Goal: Browse casually: Explore the website without a specific task or goal

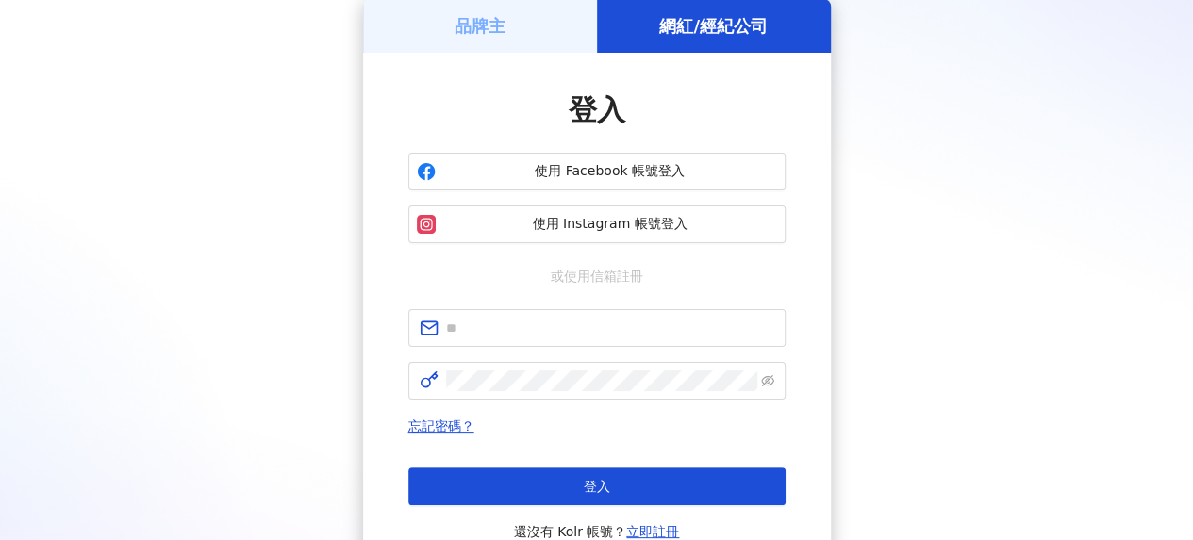
scroll to position [189, 0]
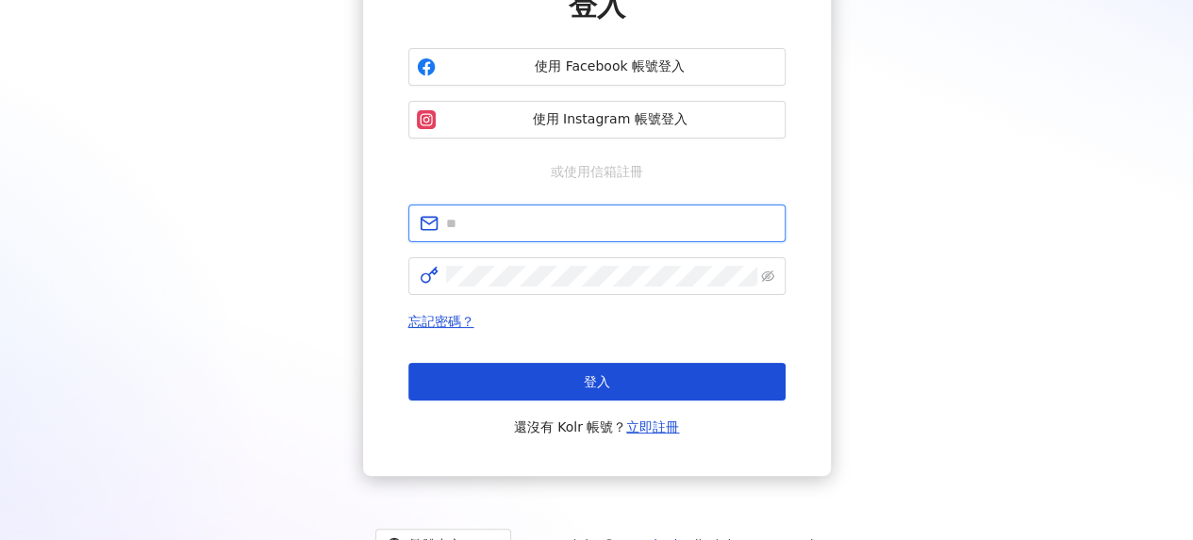
click at [558, 233] on input "text" at bounding box center [610, 223] width 328 height 21
type input "**********"
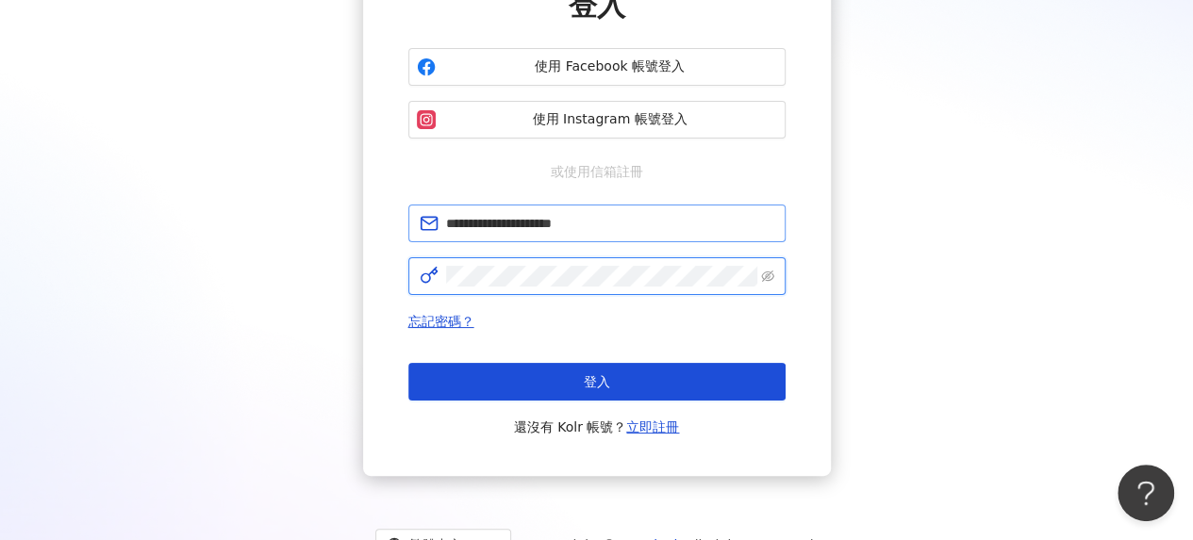
click button "登入" at bounding box center [596, 382] width 377 height 38
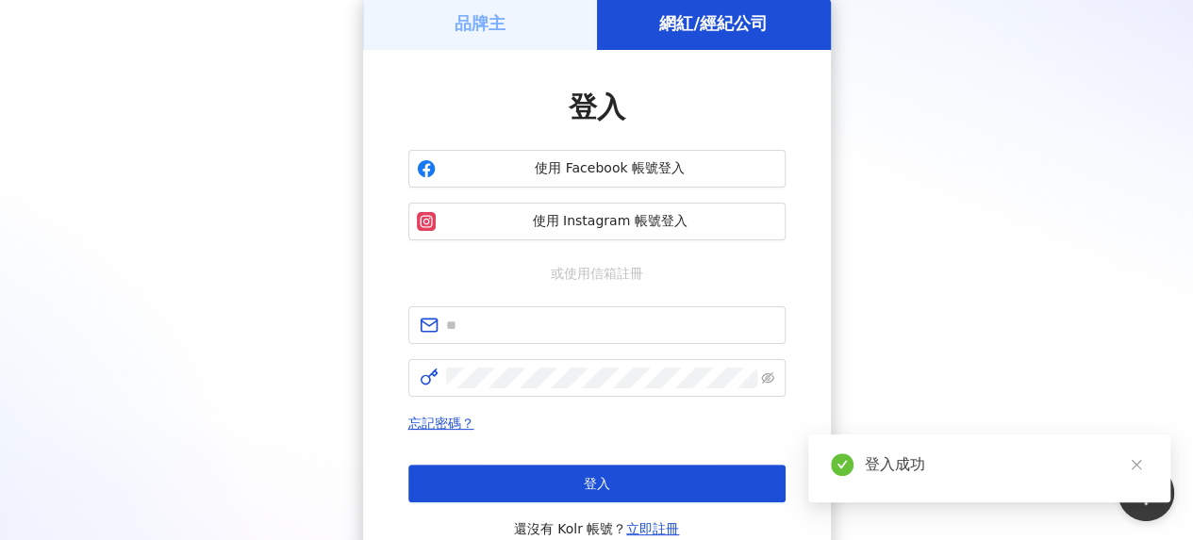
scroll to position [189, 0]
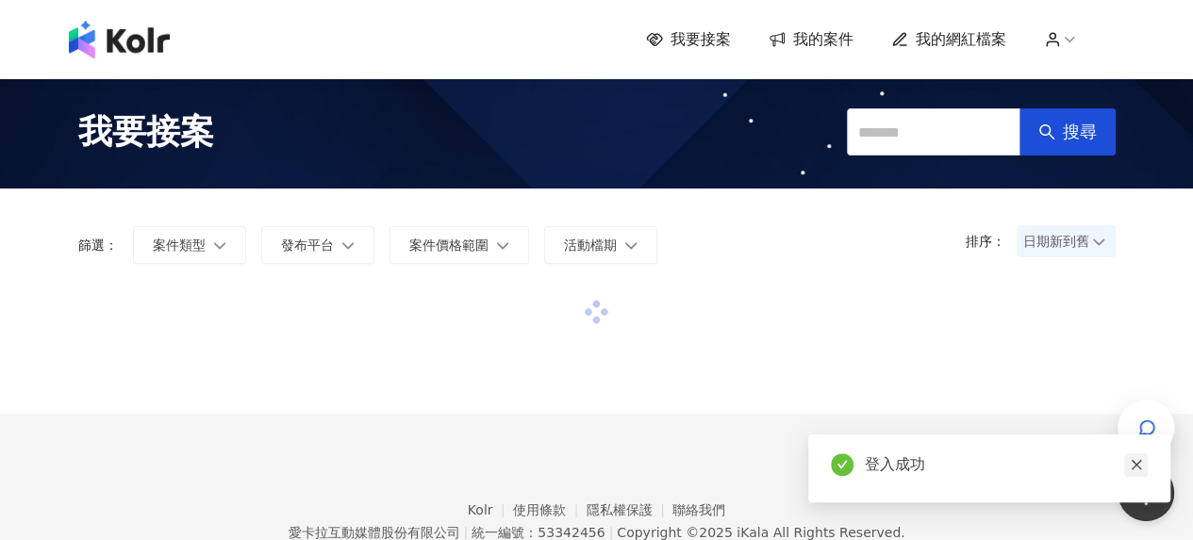
click at [1139, 466] on icon "close" at bounding box center [1136, 464] width 13 height 13
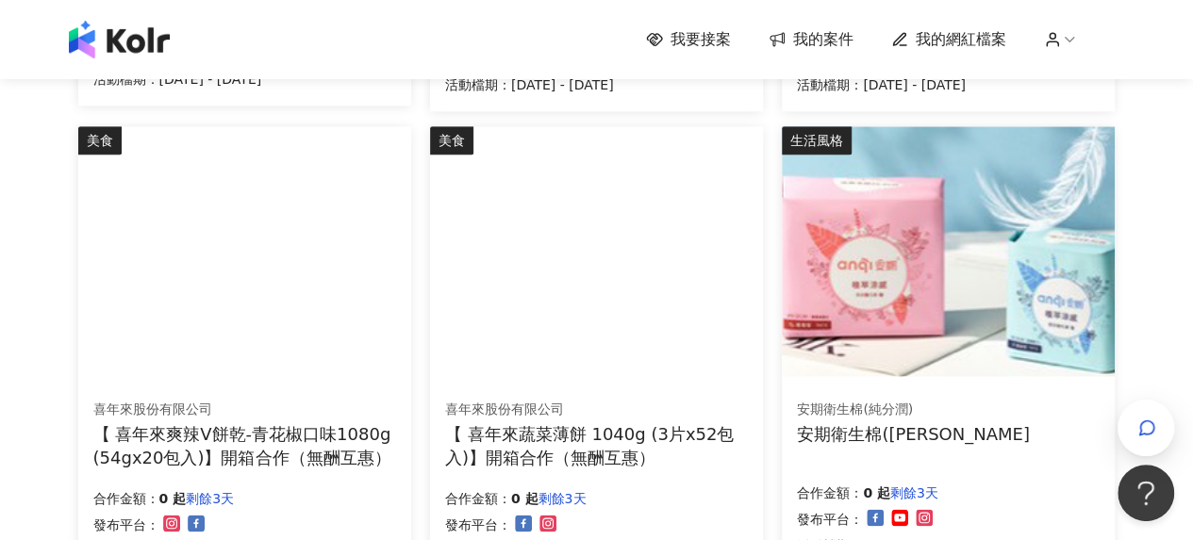
scroll to position [1226, 0]
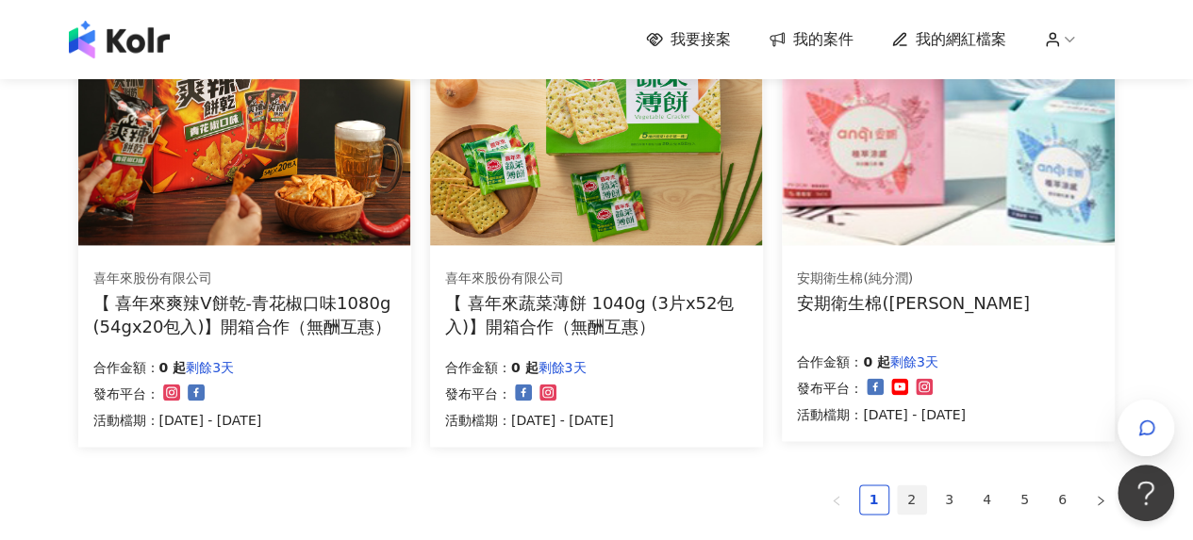
click at [902, 494] on link "2" at bounding box center [912, 500] width 28 height 28
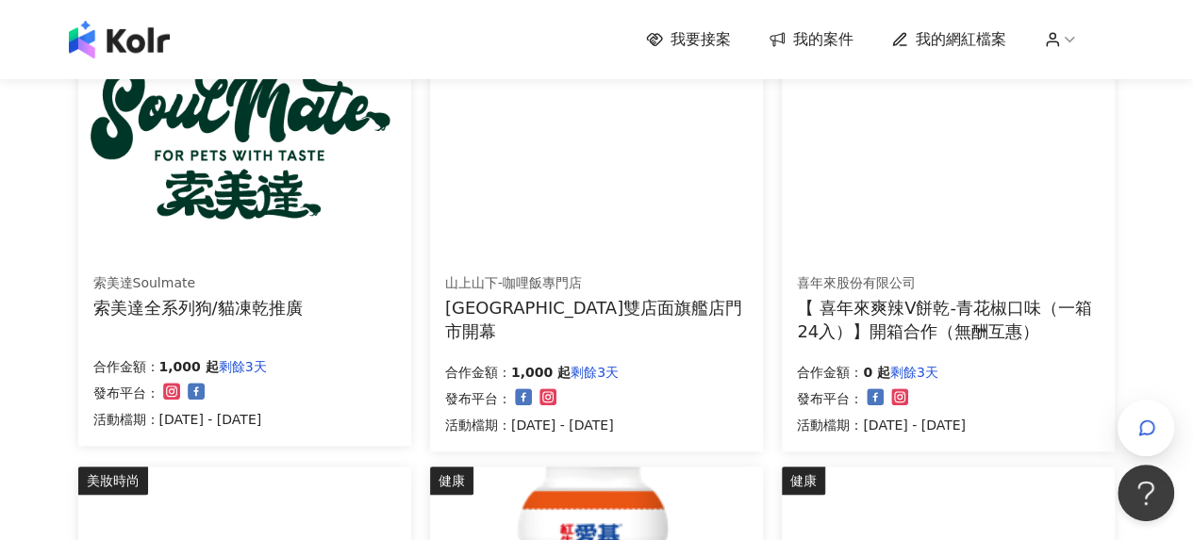
scroll to position [1320, 0]
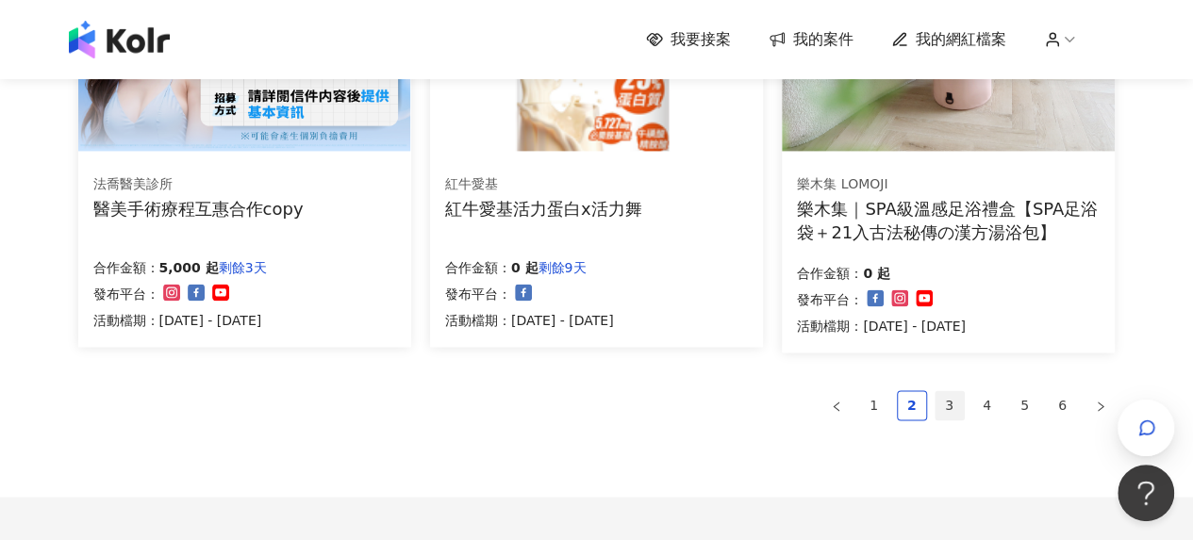
click at [958, 414] on link "3" at bounding box center [949, 405] width 28 height 28
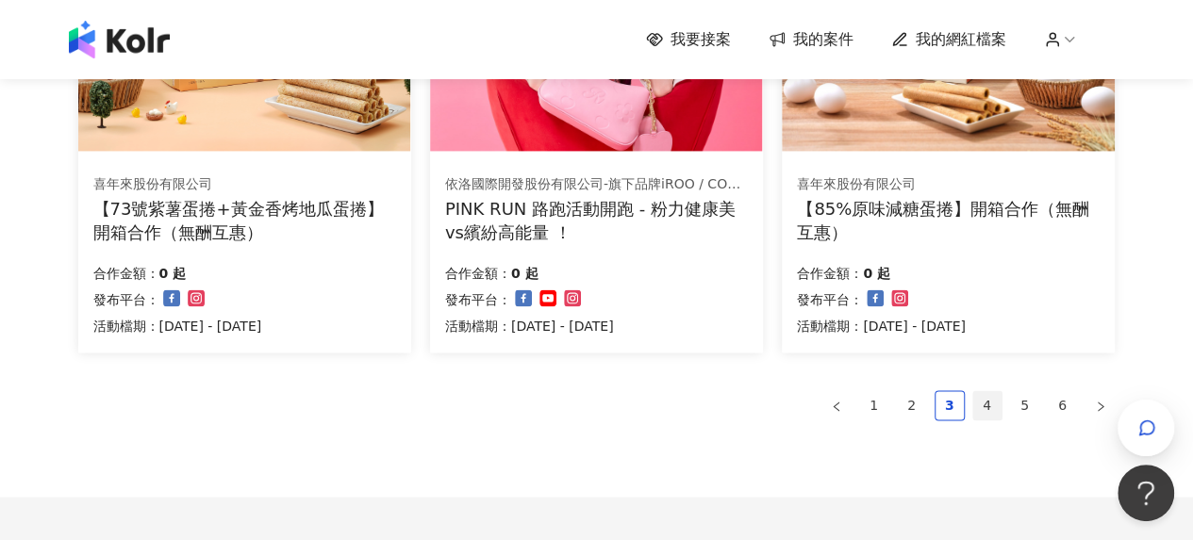
click at [991, 397] on link "4" at bounding box center [987, 405] width 28 height 28
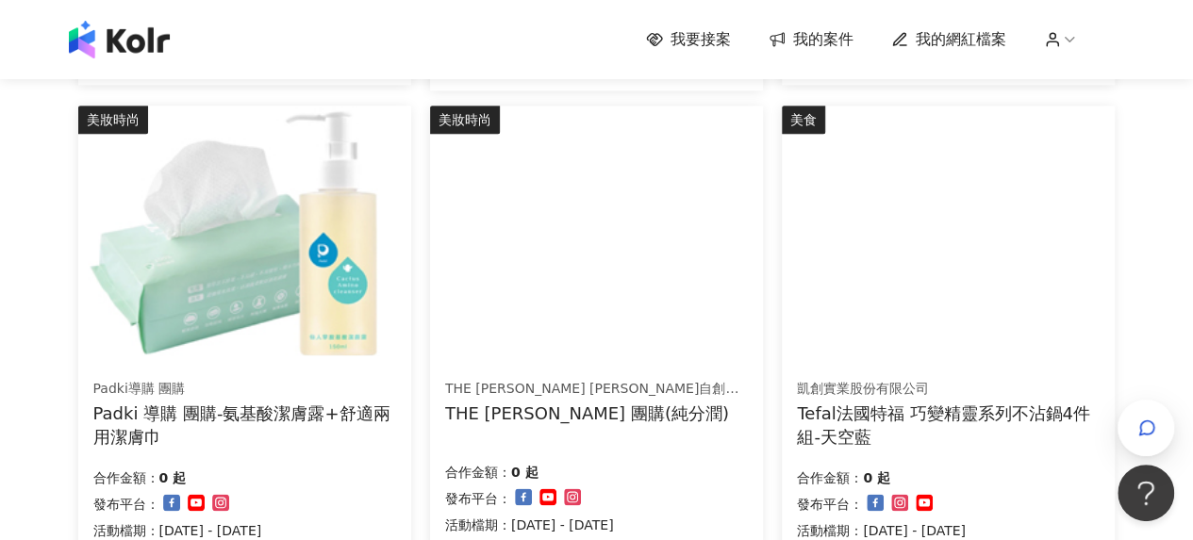
scroll to position [1226, 0]
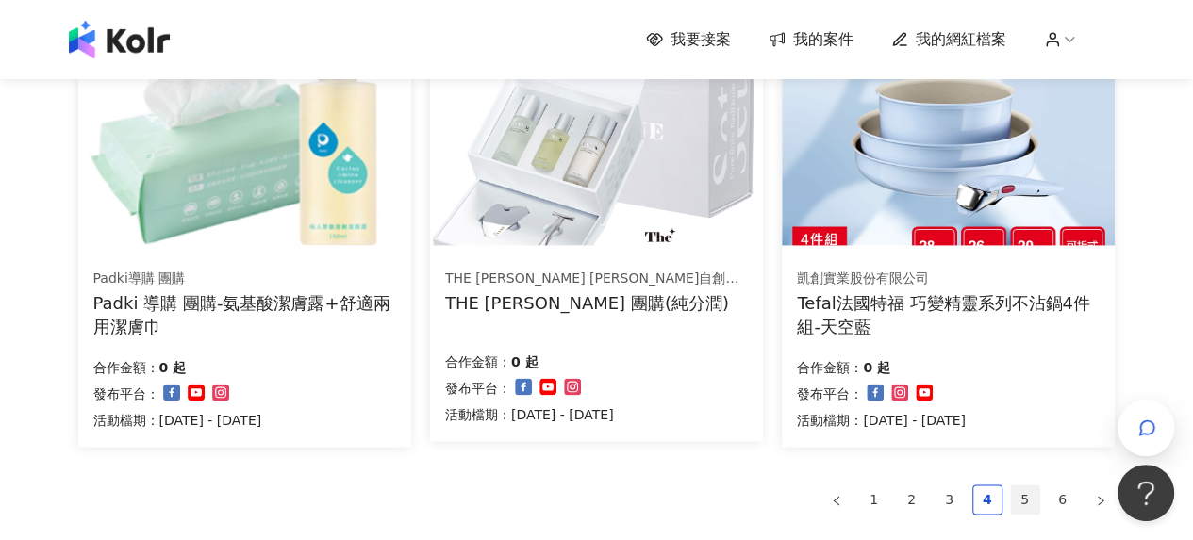
click at [1030, 495] on link "5" at bounding box center [1025, 500] width 28 height 28
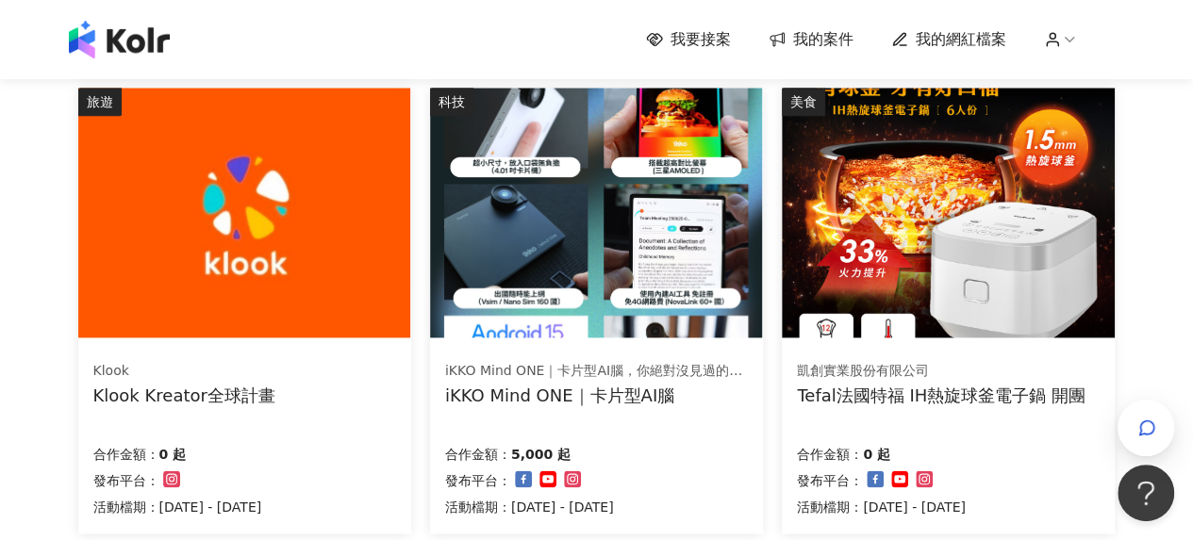
scroll to position [1220, 0]
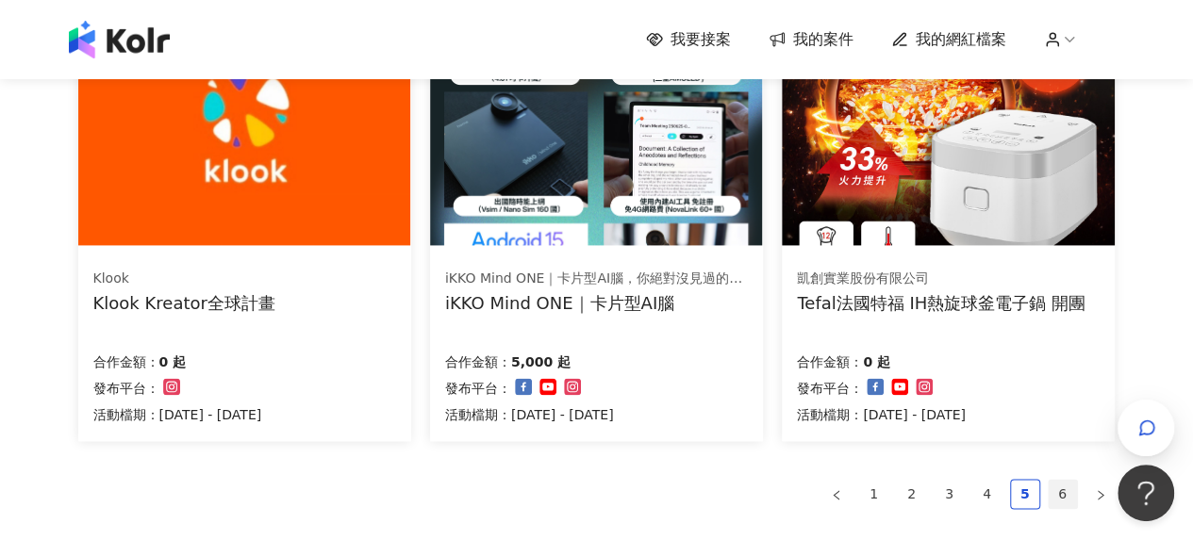
click at [1076, 495] on link "6" at bounding box center [1062, 494] width 28 height 28
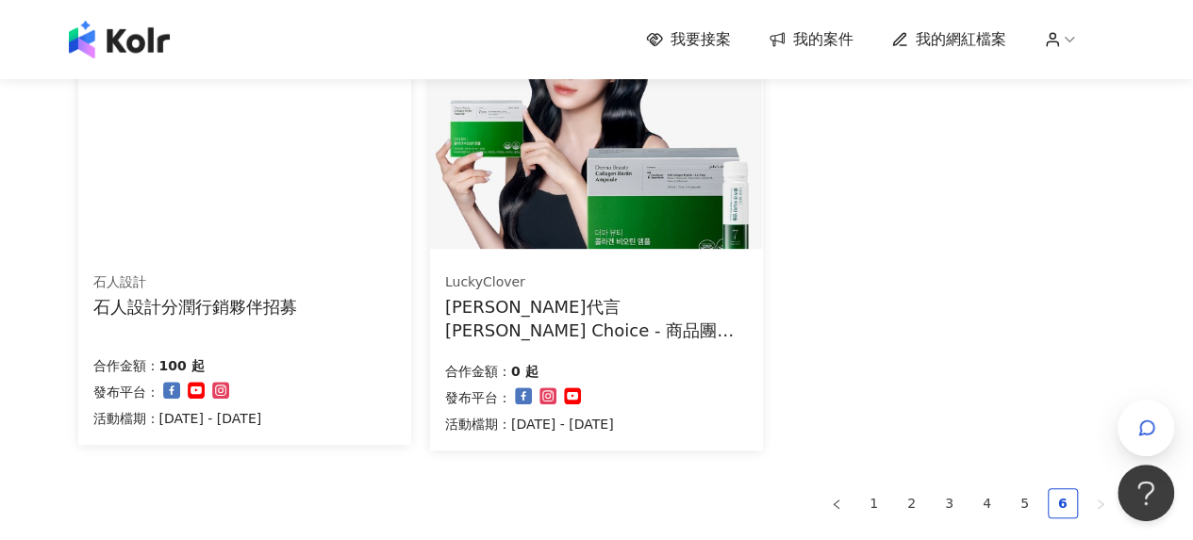
scroll to position [471, 0]
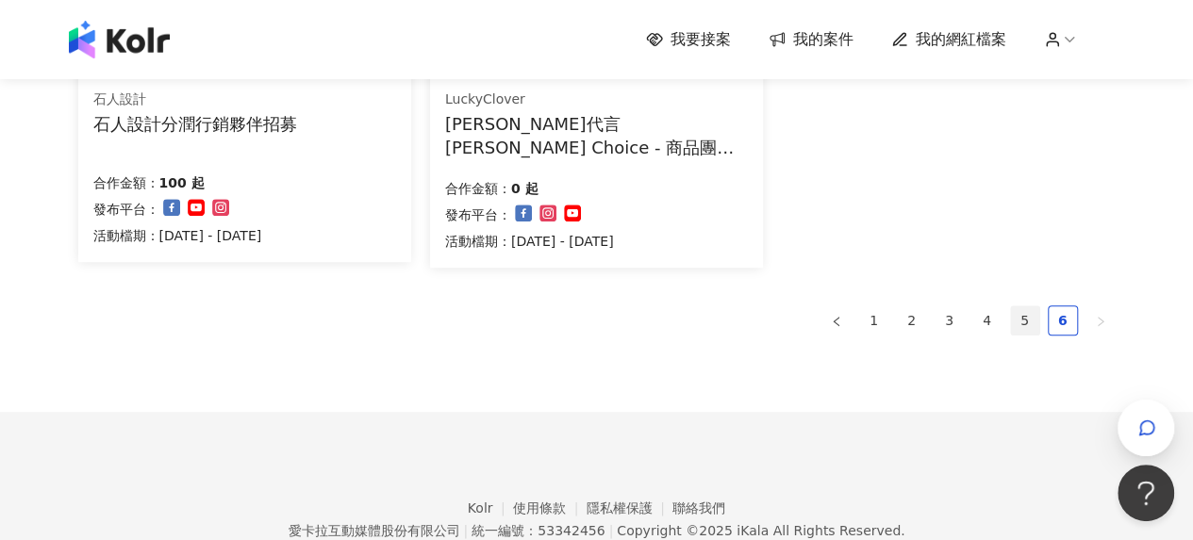
click at [1025, 309] on link "5" at bounding box center [1025, 320] width 28 height 28
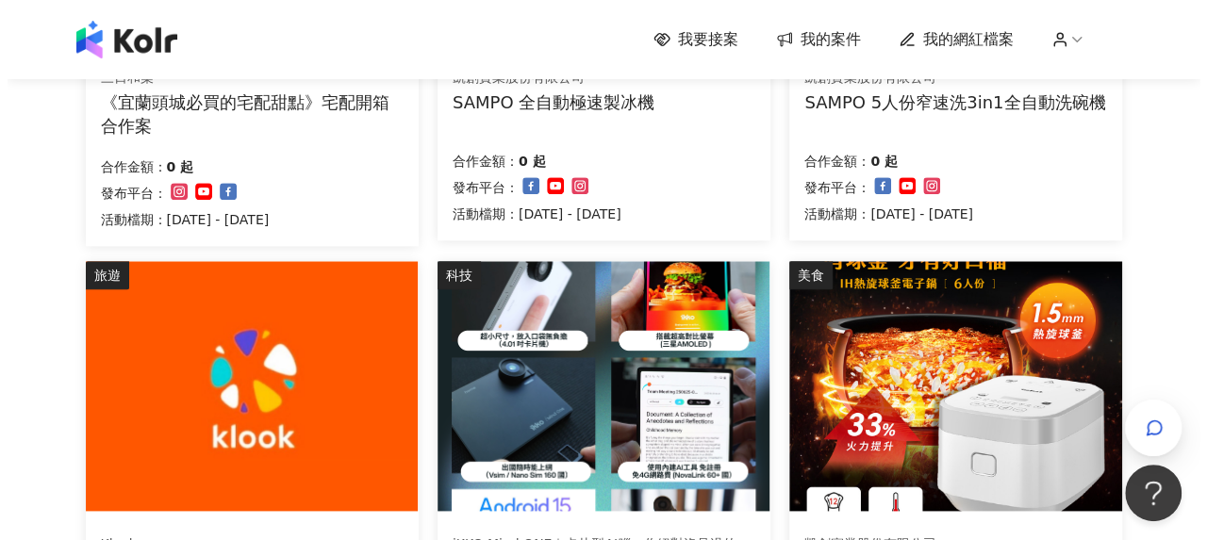
scroll to position [1037, 0]
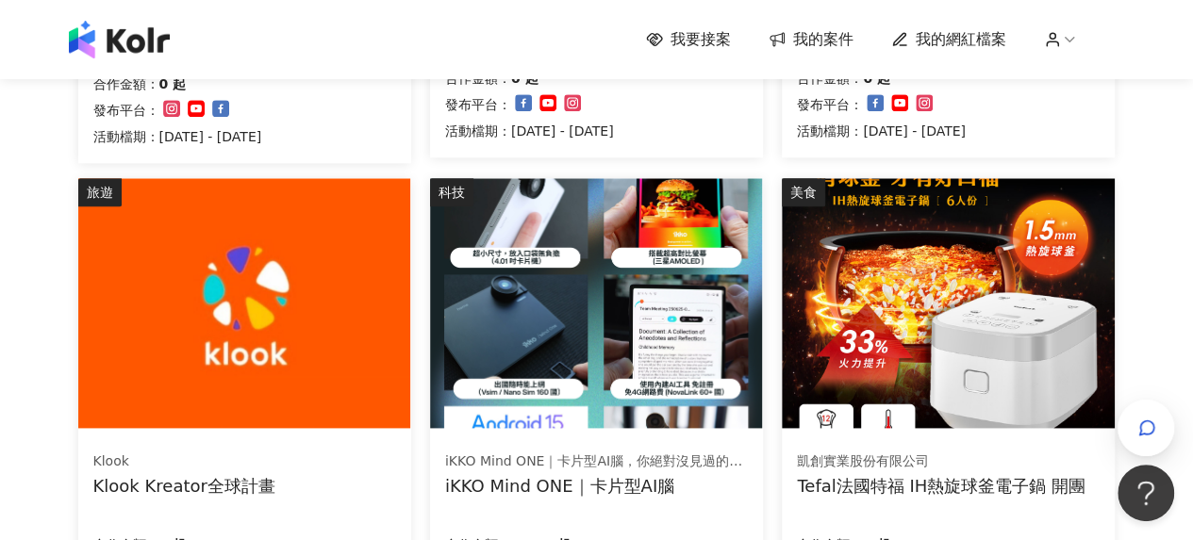
click at [559, 373] on img at bounding box center [596, 303] width 332 height 250
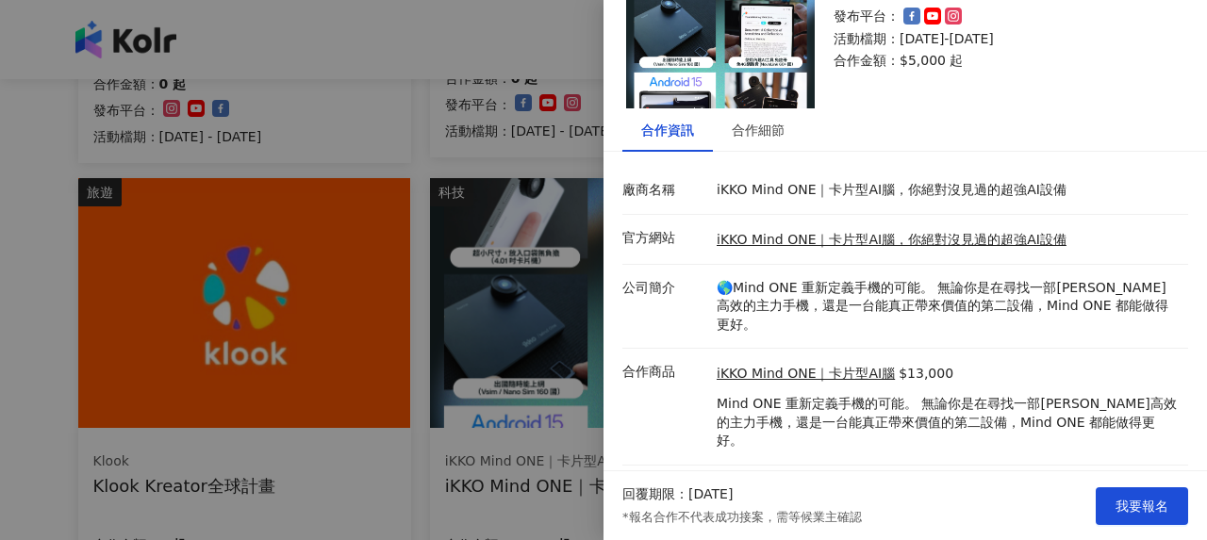
scroll to position [104, 0]
click at [782, 126] on div "合作細節" at bounding box center [758, 129] width 53 height 21
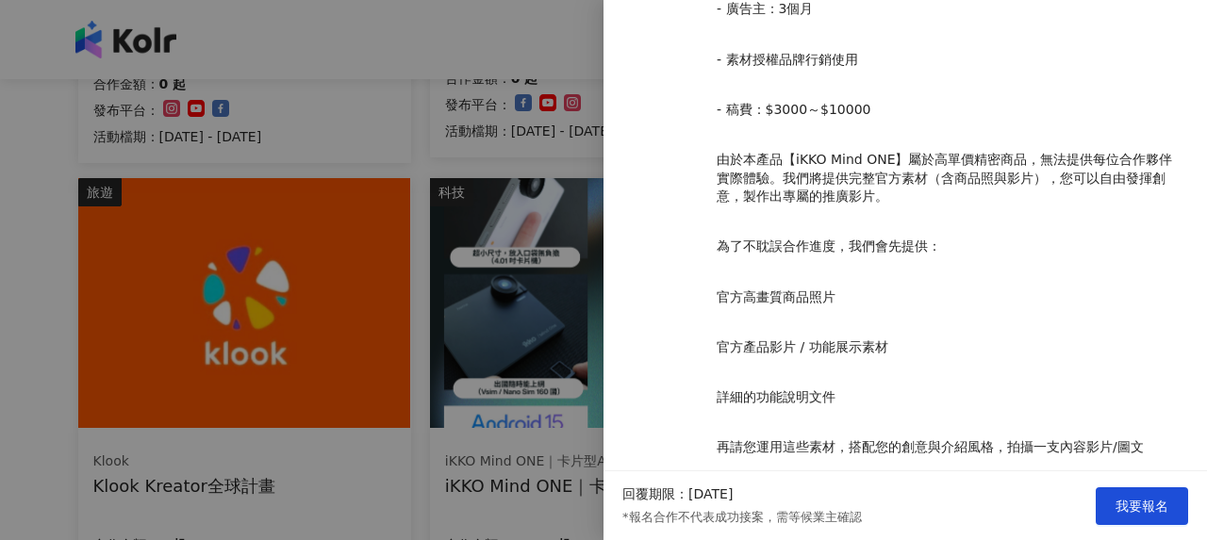
scroll to position [1704, 0]
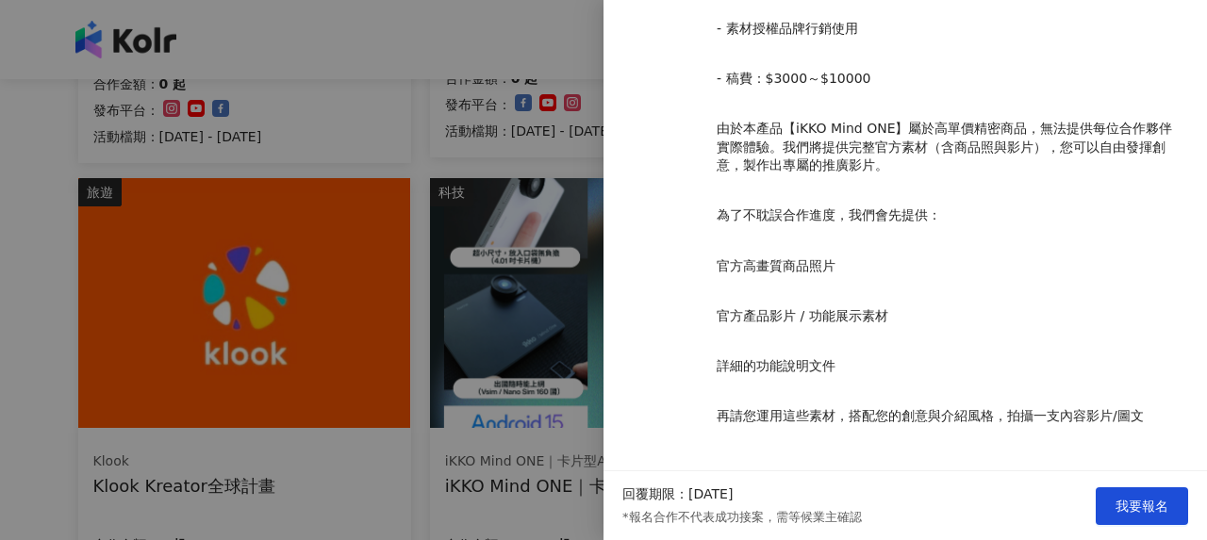
click at [373, 206] on div at bounding box center [603, 270] width 1207 height 540
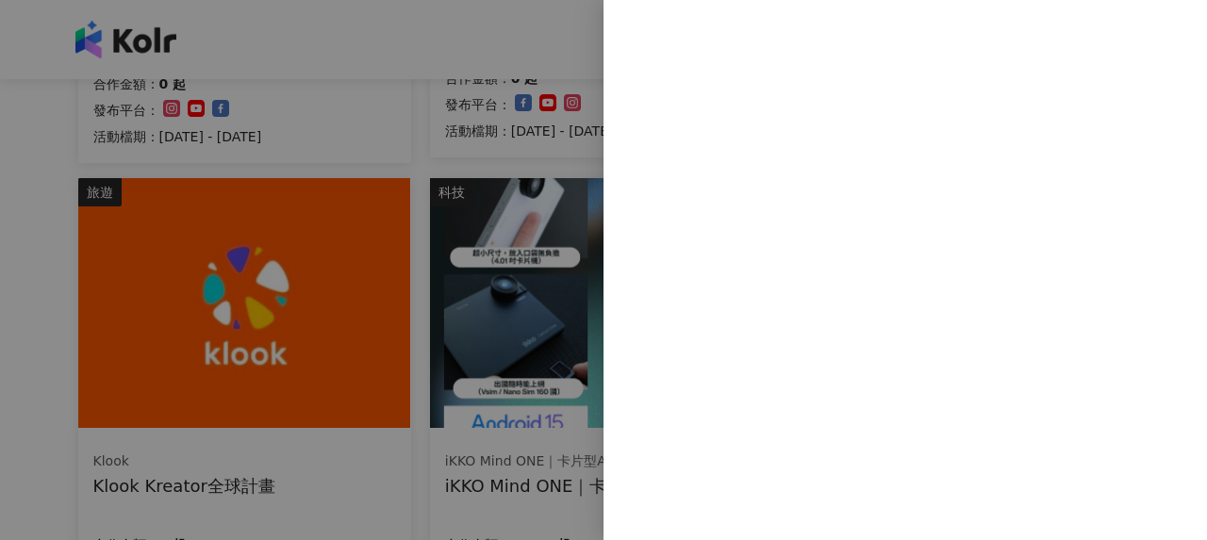
scroll to position [0, 0]
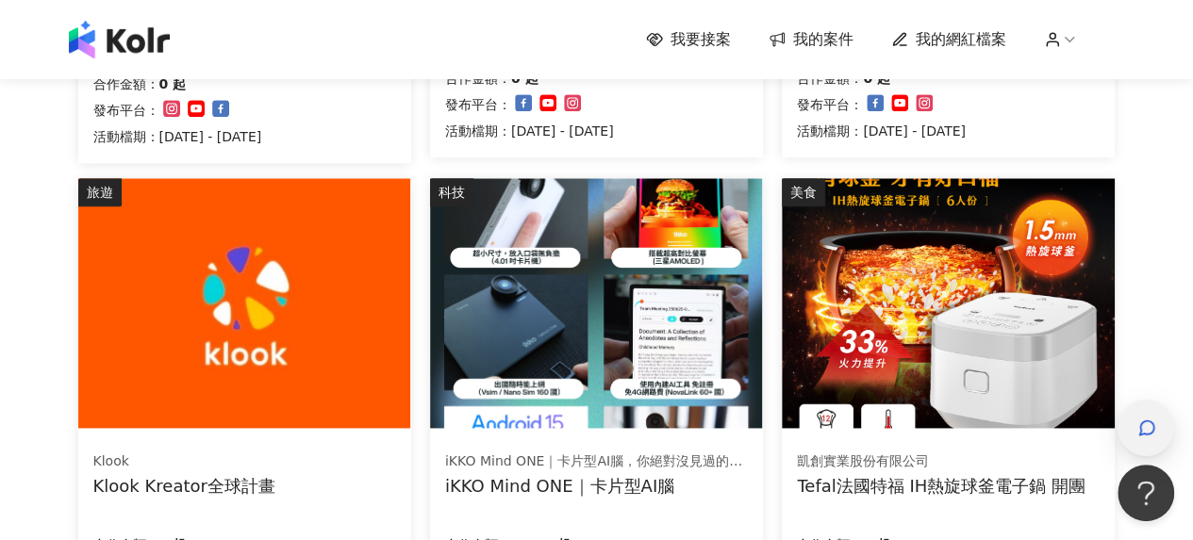
click at [1139, 438] on span "button" at bounding box center [1146, 428] width 19 height 23
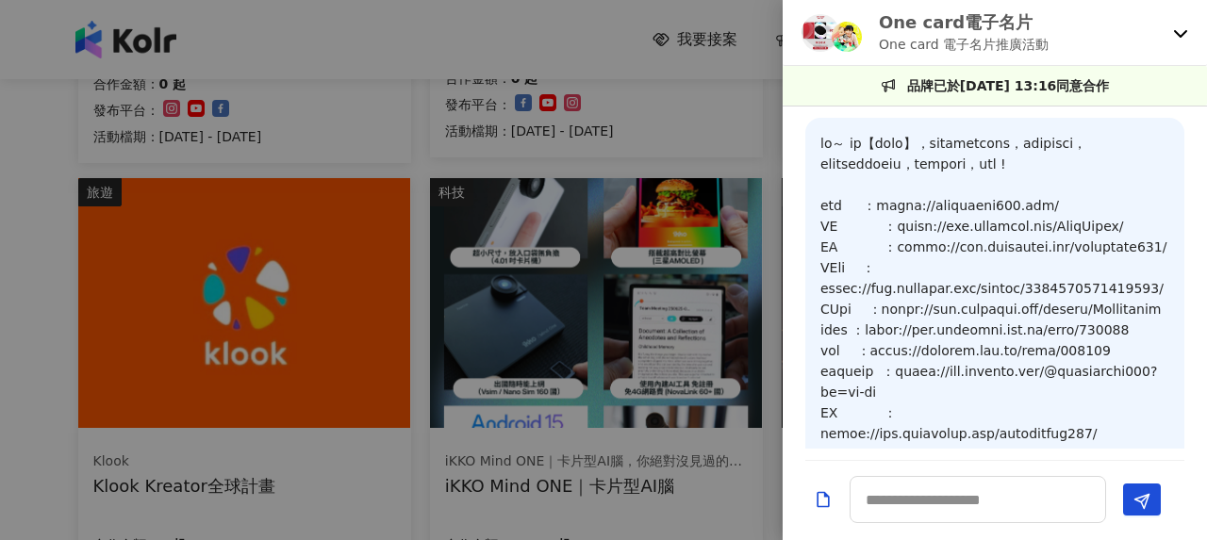
scroll to position [1989, 0]
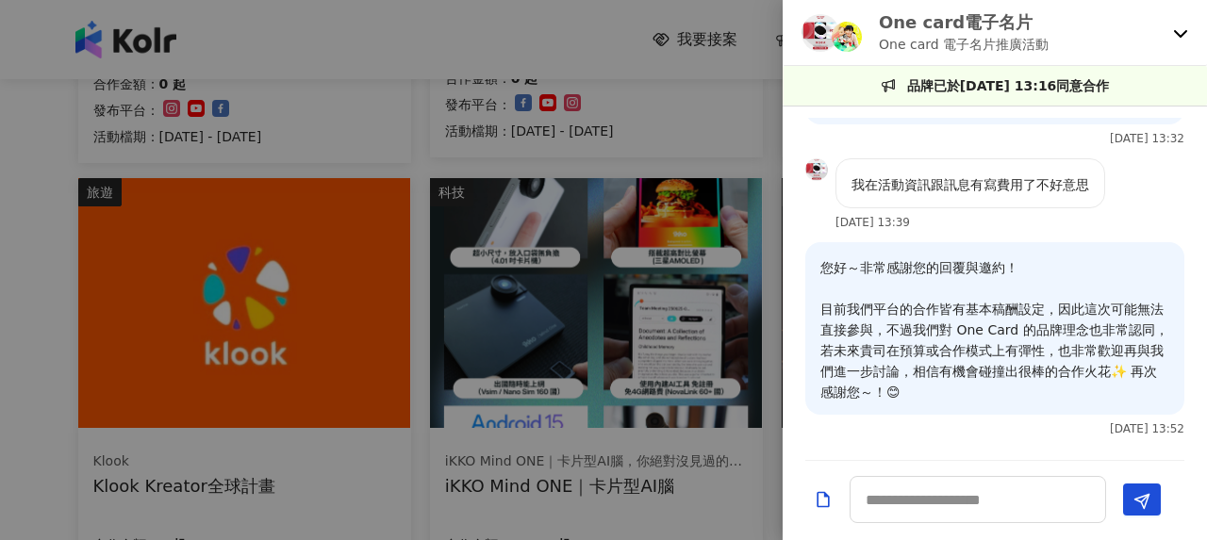
click at [1188, 37] on div "One card電子名片 One card 電子名片推廣活動" at bounding box center [995, 33] width 424 height 66
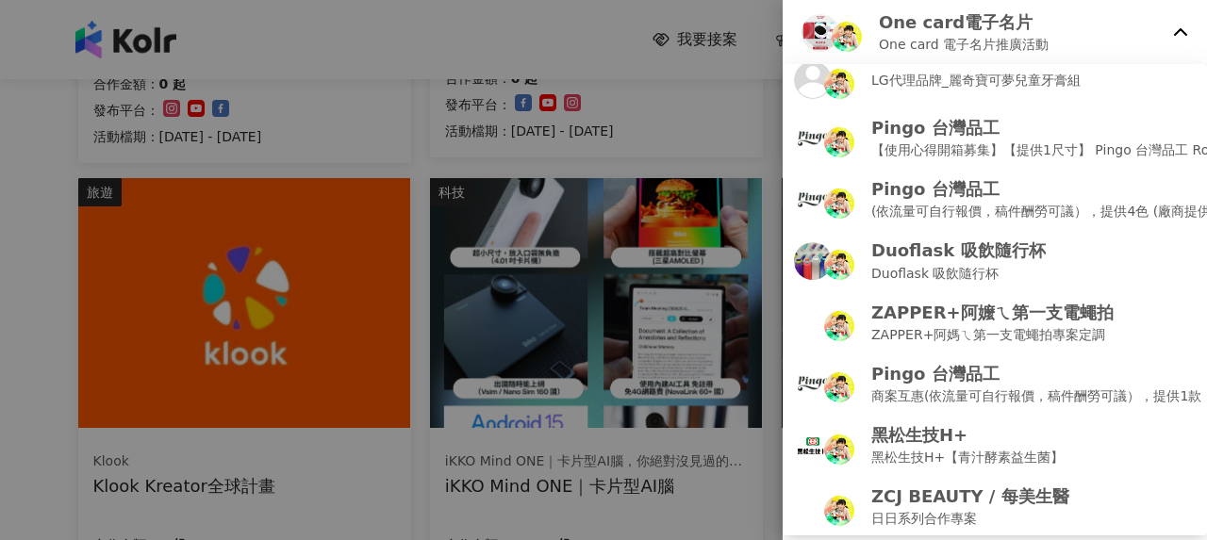
scroll to position [13, 0]
